Goal: Information Seeking & Learning: Check status

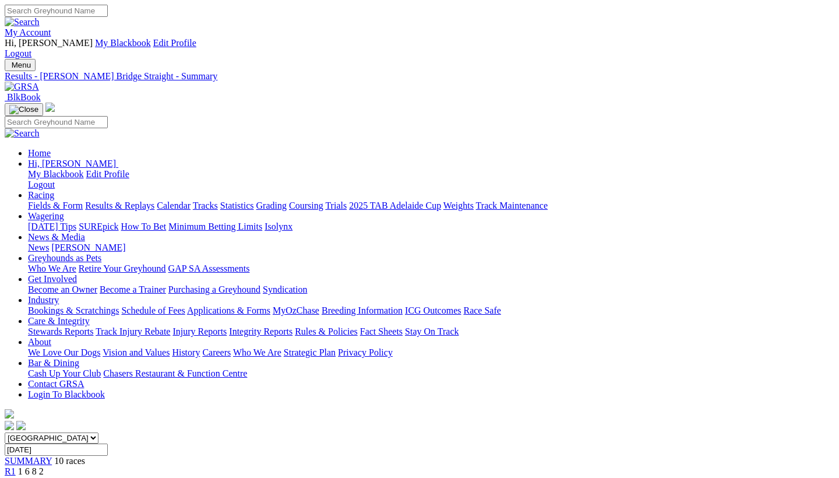
scroll to position [0, 1]
click at [54, 190] on link "Racing" at bounding box center [41, 195] width 26 height 10
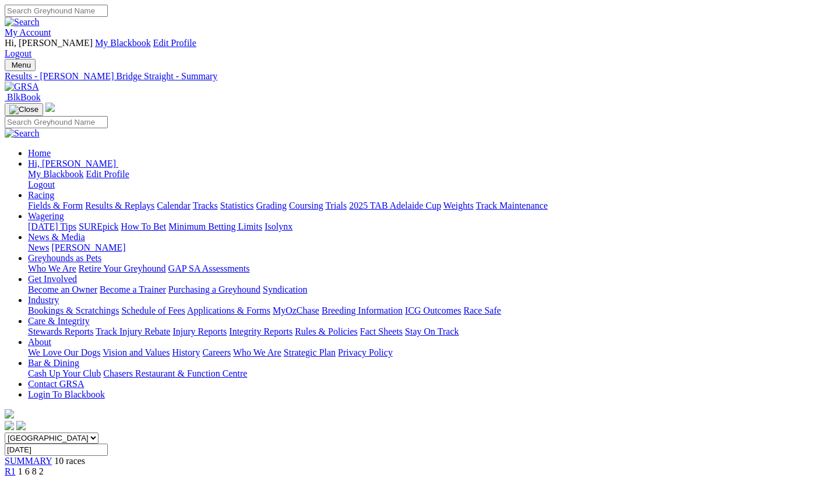
click at [54, 190] on link "Racing" at bounding box center [41, 195] width 26 height 10
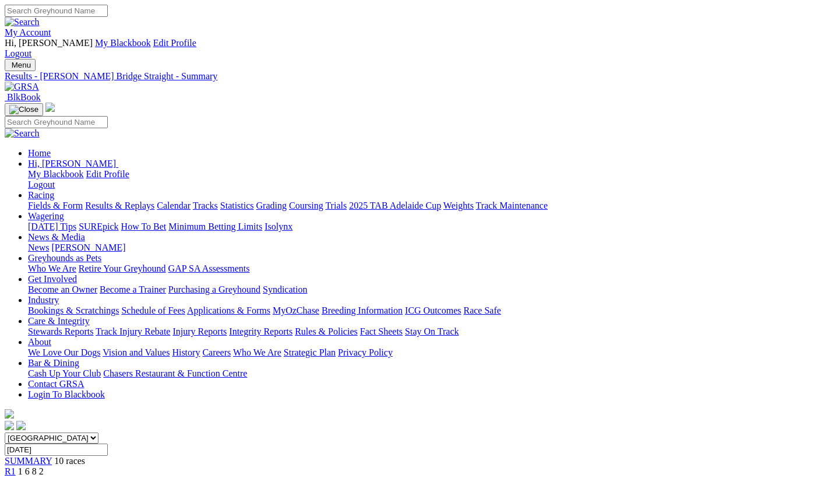
click at [154, 200] on link "Results & Replays" at bounding box center [119, 205] width 69 height 10
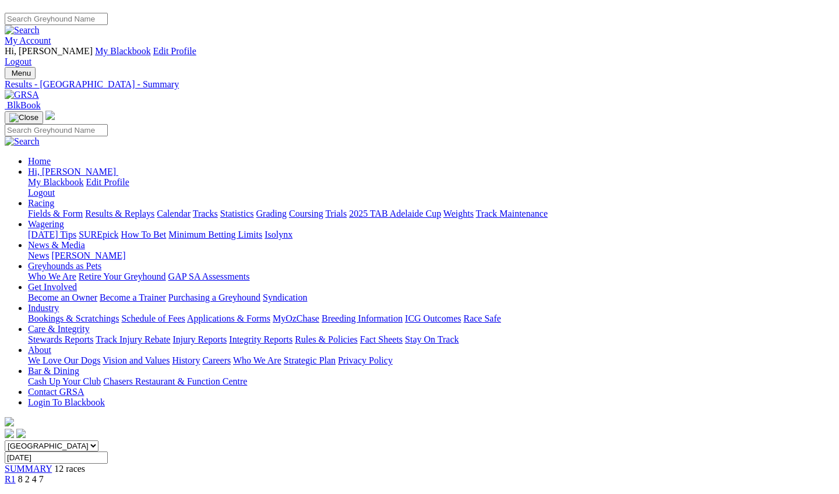
scroll to position [0, 2]
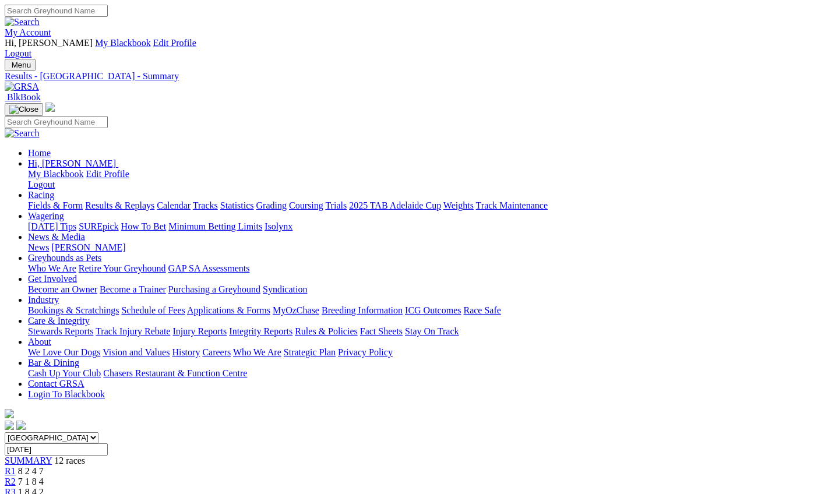
scroll to position [0, 0]
